Goal: Task Accomplishment & Management: Use online tool/utility

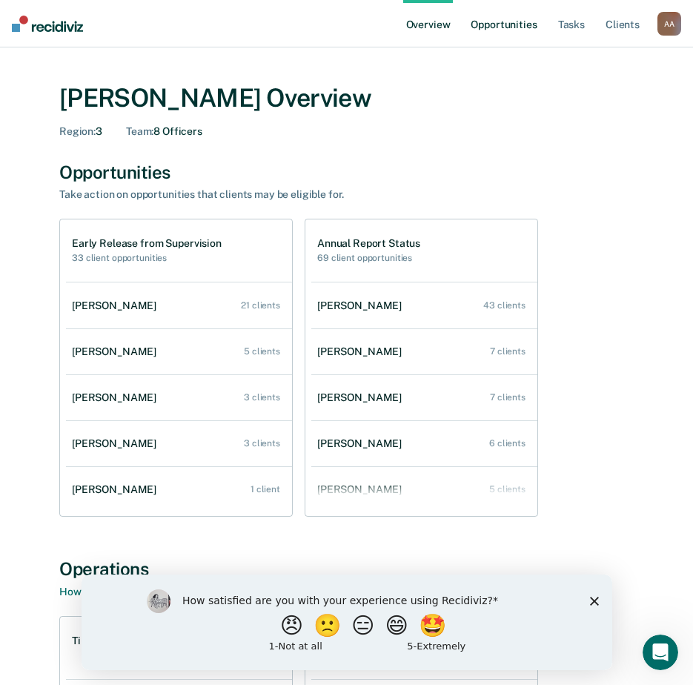
click at [516, 25] on link "Opportunities" at bounding box center [504, 23] width 72 height 47
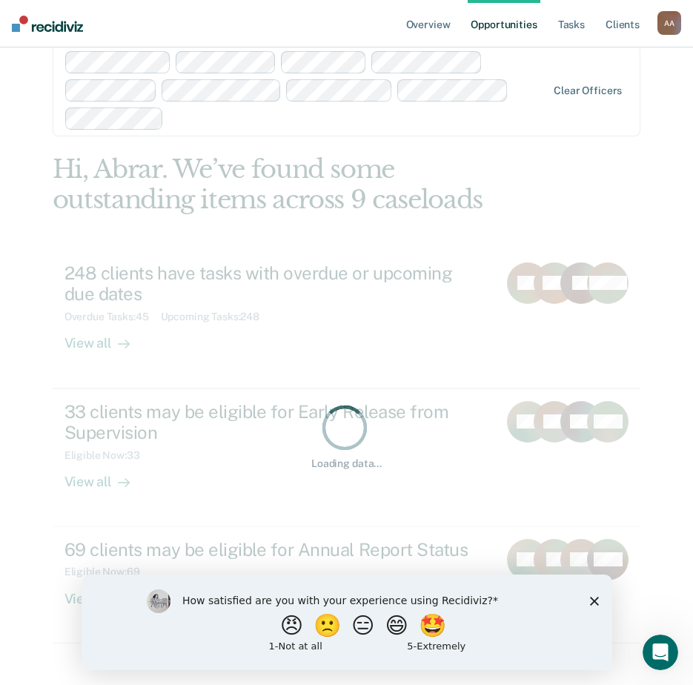
scroll to position [59, 0]
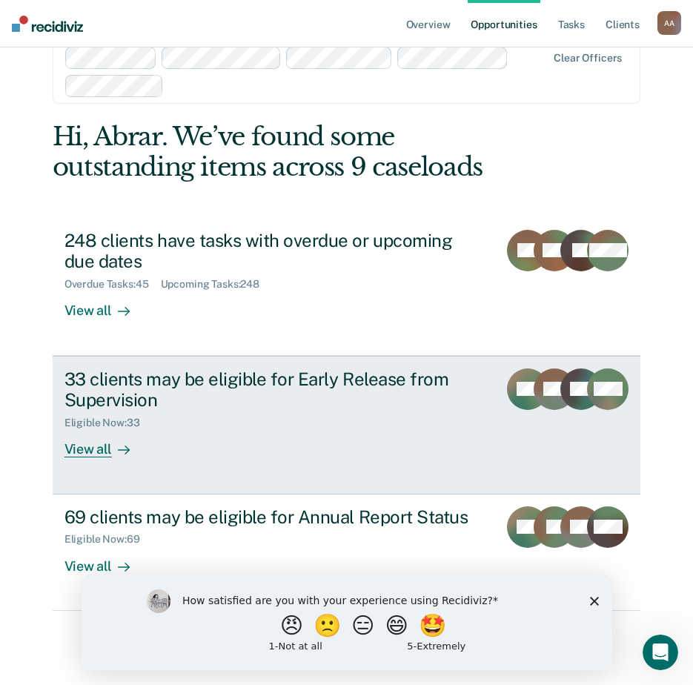
click at [118, 454] on icon at bounding box center [124, 450] width 12 height 12
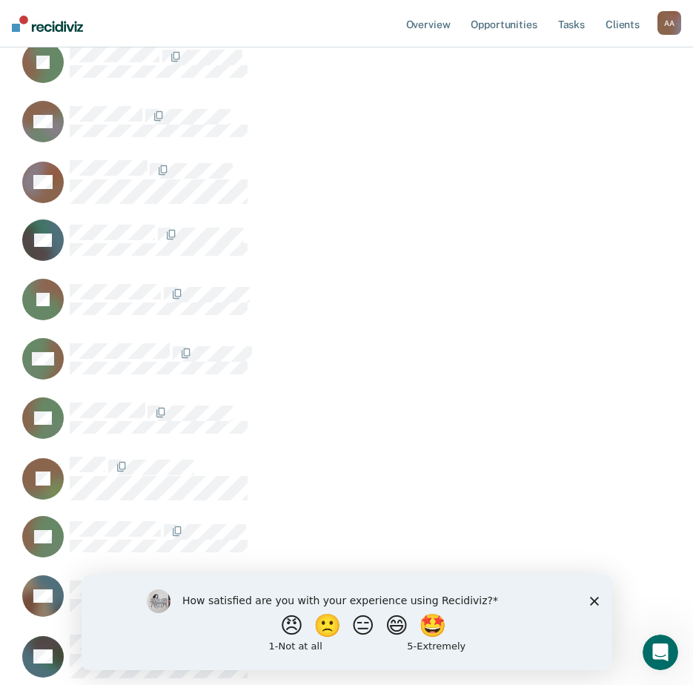
scroll to position [741, 0]
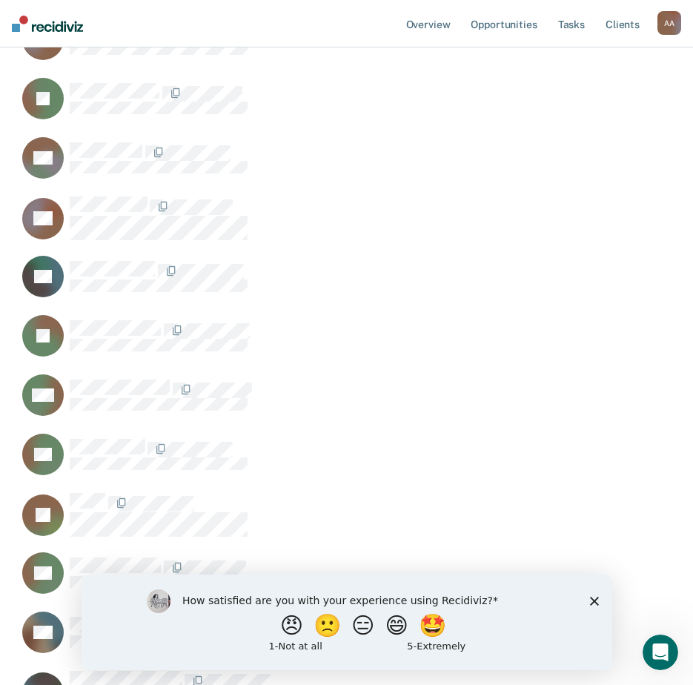
click at [595, 607] on div "How satisfied are you with your experience using Recidiviz? 😠 🙁 😑 😄 🤩 1 - Not a…" at bounding box center [346, 622] width 531 height 96
click at [595, 602] on polygon "Close survey" at bounding box center [593, 600] width 9 height 9
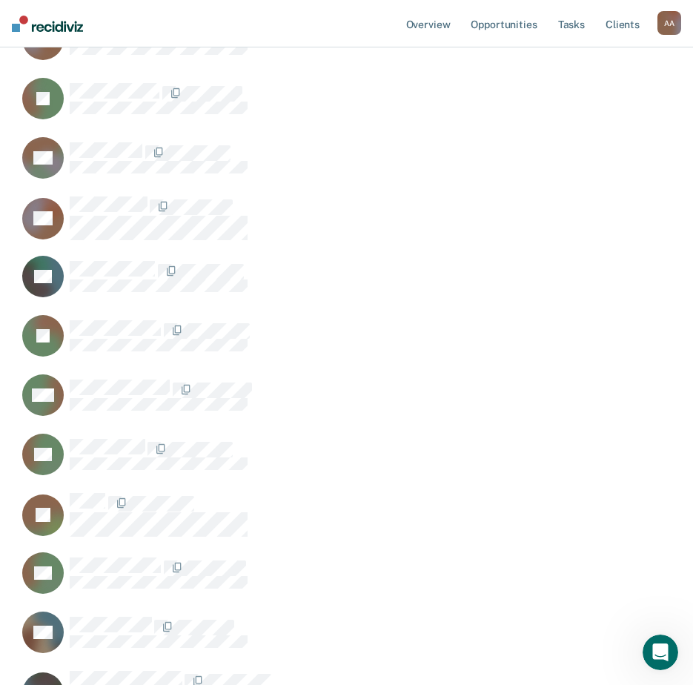
click at [592, 429] on div "OM" at bounding box center [305, 403] width 575 height 59
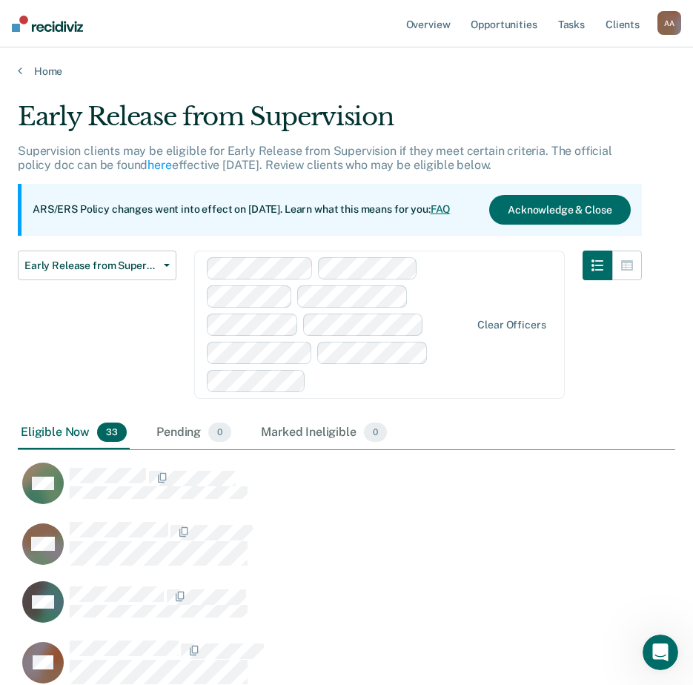
scroll to position [0, 0]
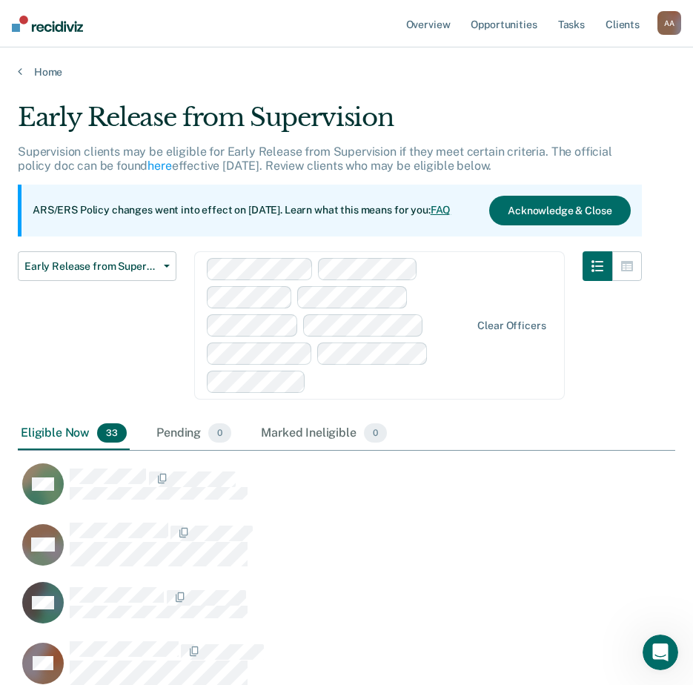
click at [618, 382] on div at bounding box center [612, 334] width 59 height 166
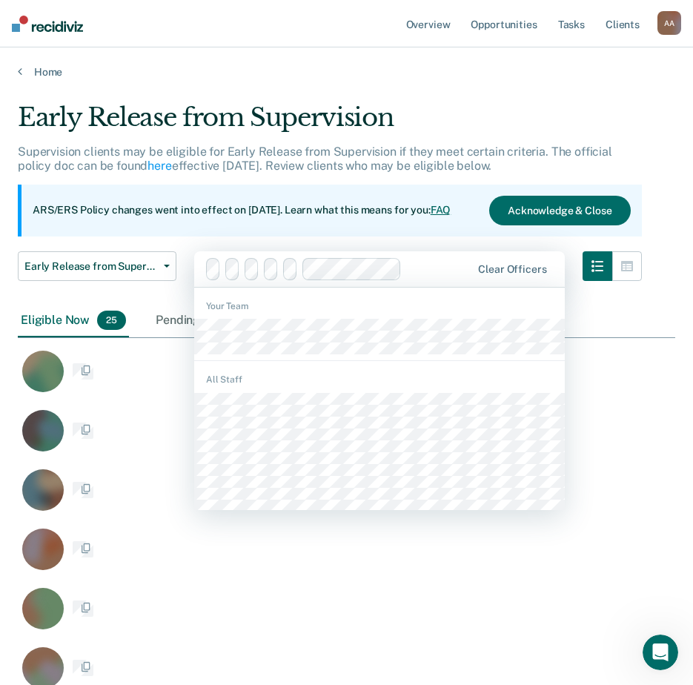
scroll to position [1769, 646]
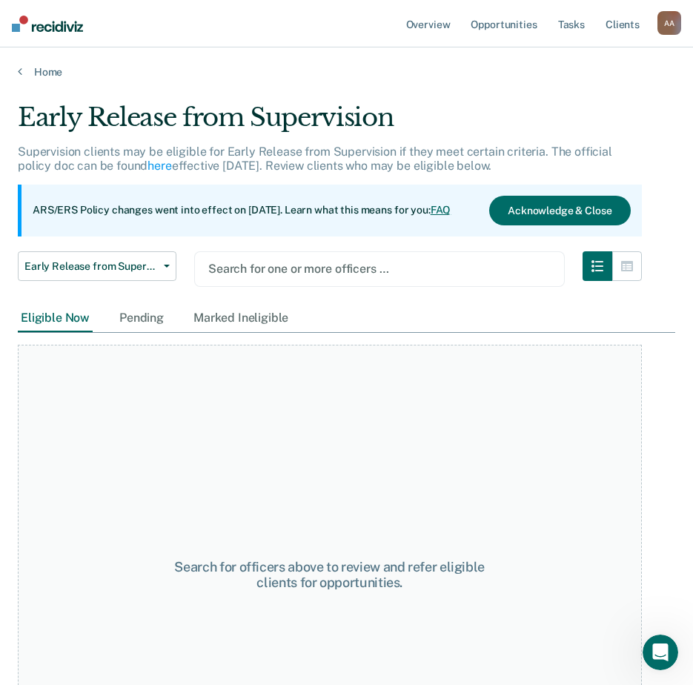
click at [641, 413] on div "Search for officers above to review and refer eligible clients for opportunitie…" at bounding box center [330, 575] width 624 height 460
